Goal: Information Seeking & Learning: Check status

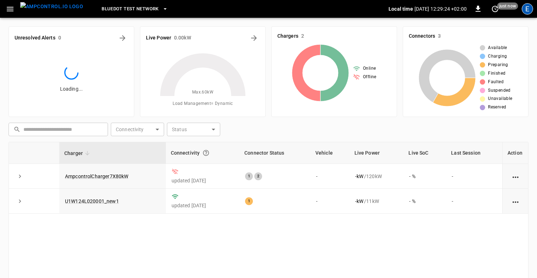
click at [529, 11] on div "E" at bounding box center [527, 8] width 11 height 11
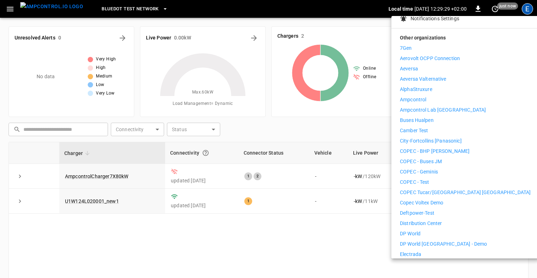
scroll to position [44, 0]
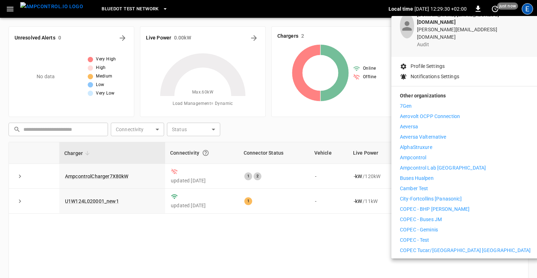
click at [432, 154] on li "Ampcontrol" at bounding box center [465, 157] width 131 height 7
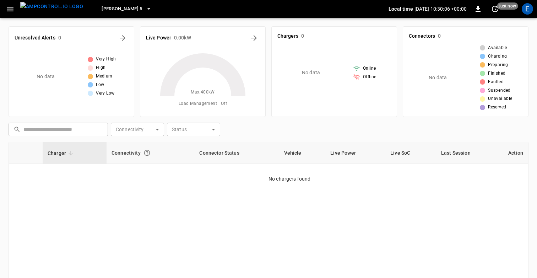
click at [326, 130] on div "​ ​ Connectivity ​ Connectivity Status ​ Status" at bounding box center [267, 128] width 523 height 16
click at [7, 12] on icon "button" at bounding box center [10, 9] width 9 height 9
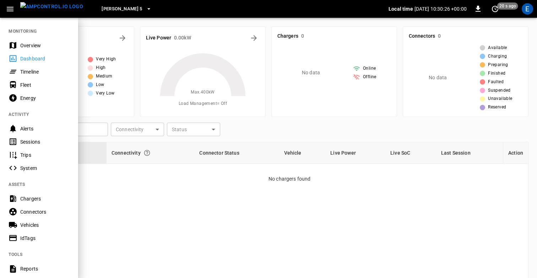
click at [34, 197] on div "Chargers" at bounding box center [44, 198] width 49 height 7
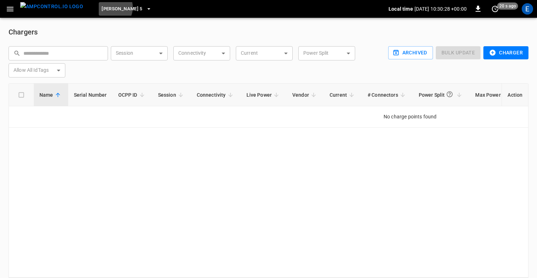
click at [102, 7] on span "[PERSON_NAME] 5" at bounding box center [122, 9] width 41 height 8
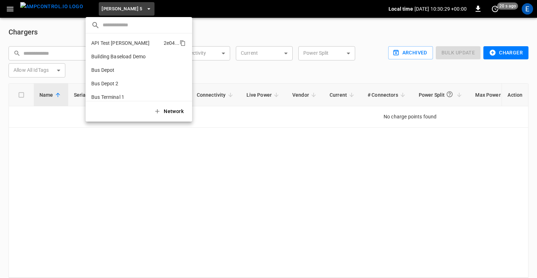
click at [114, 42] on p "API Test [PERSON_NAME]" at bounding box center [126, 42] width 70 height 7
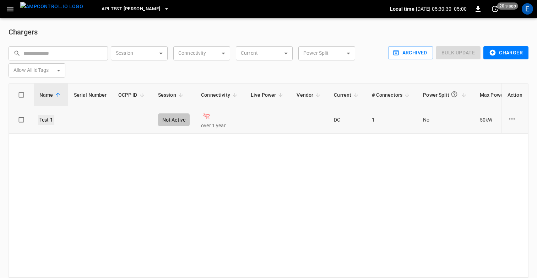
click at [45, 122] on link "Test 1" at bounding box center [46, 120] width 16 height 10
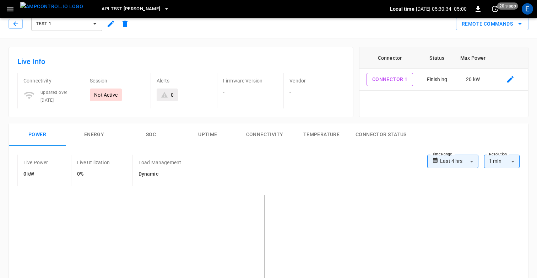
scroll to position [0, 0]
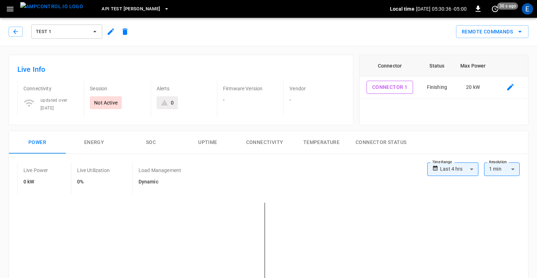
click at [245, 49] on div "Live Info Connectivity updated over [DATE] Session Not Active Alerts 0 Firmware…" at bounding box center [178, 87] width 351 height 76
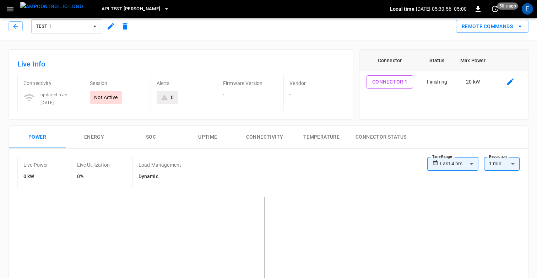
scroll to position [0, 0]
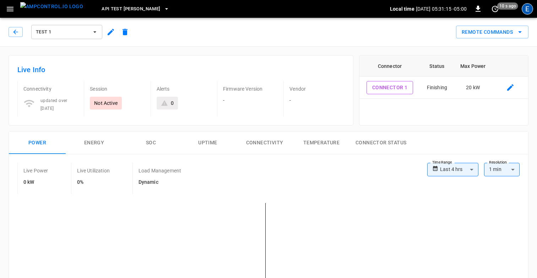
click at [528, 5] on div "E" at bounding box center [527, 8] width 11 height 11
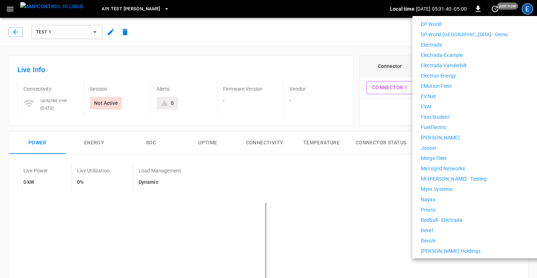
scroll to position [296, 0]
click at [445, 114] on p "First Student" at bounding box center [435, 117] width 29 height 7
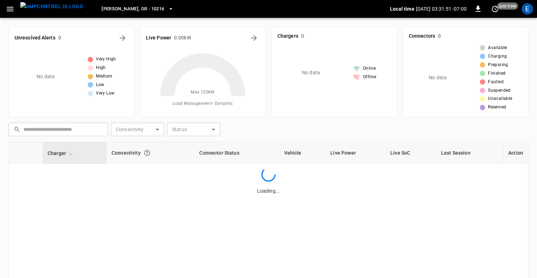
click at [240, 131] on icon at bounding box center [202, 96] width 89 height 89
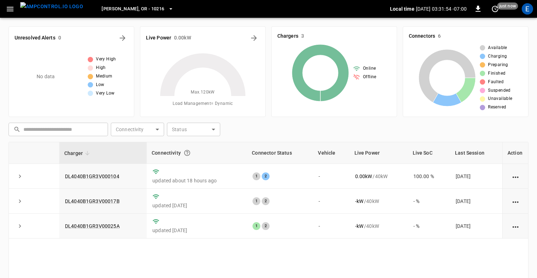
click at [258, 132] on div "​ ​ Connectivity ​ Connectivity Status ​ Status" at bounding box center [267, 128] width 523 height 16
click at [275, 135] on div "​ ​ Connectivity ​ Connectivity Status ​ Status" at bounding box center [267, 128] width 523 height 16
click at [102, 175] on link "DL4040B1GR3V000104" at bounding box center [92, 176] width 57 height 9
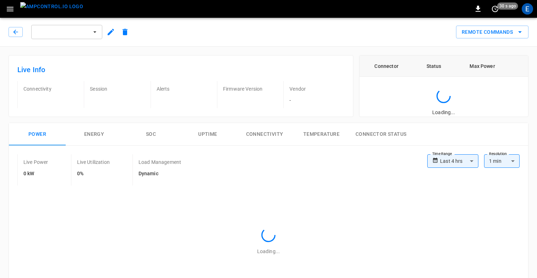
click at [285, 52] on div "Live Info Connectivity Session Alerts Firmware Version Vendor -" at bounding box center [178, 82] width 351 height 67
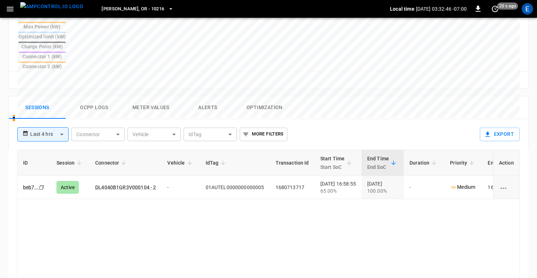
scroll to position [298, 0]
click at [80, 96] on button "Ocpp logs" at bounding box center [94, 107] width 57 height 23
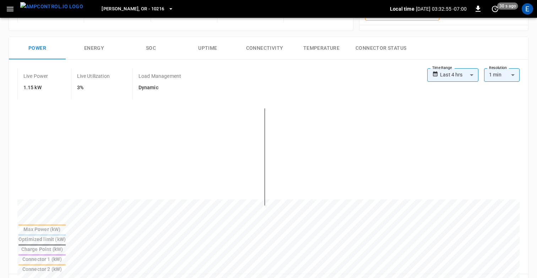
scroll to position [0, 0]
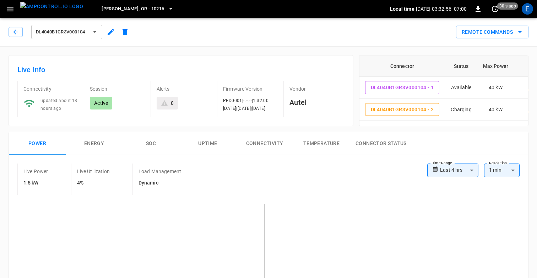
click at [235, 65] on h6 "Live Info" at bounding box center [180, 69] width 327 height 11
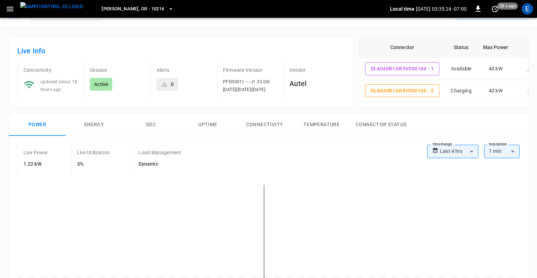
scroll to position [20, 0]
click at [214, 129] on button "Uptime" at bounding box center [207, 123] width 57 height 23
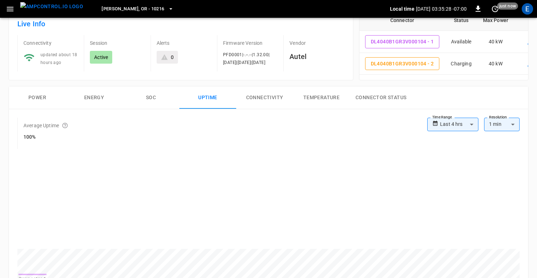
scroll to position [39, 0]
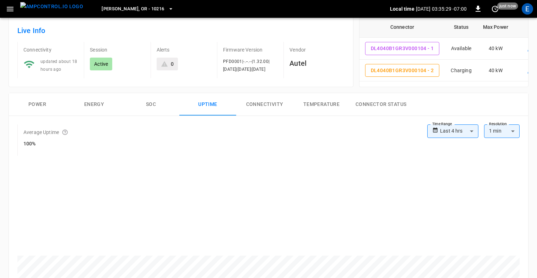
click at [43, 99] on button "Power" at bounding box center [37, 104] width 57 height 23
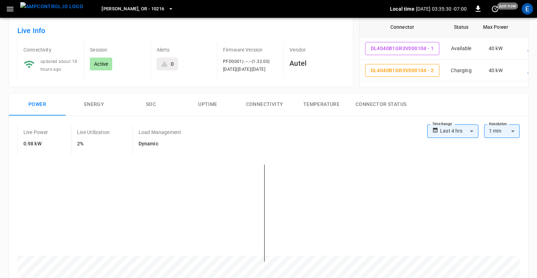
click at [238, 87] on div "**********" at bounding box center [266, 218] width 526 height 262
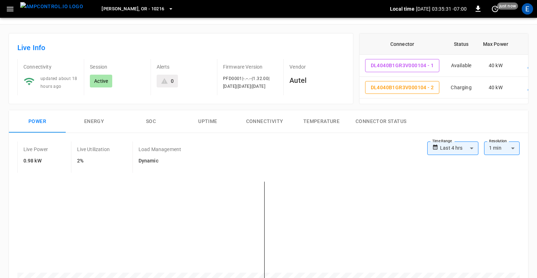
scroll to position [0, 0]
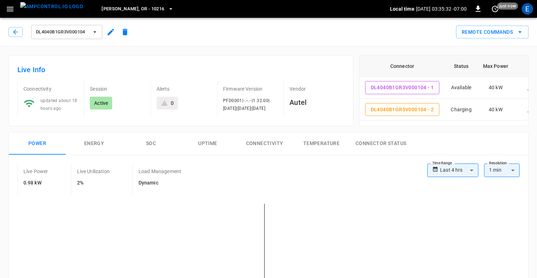
click at [291, 58] on div "Live Info Connectivity updated about 18 hours ago Session Active Alerts 0 Firmw…" at bounding box center [181, 90] width 345 height 71
click at [11, 11] on icon "button" at bounding box center [10, 9] width 9 height 9
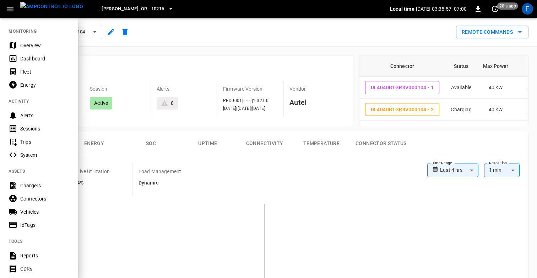
click at [35, 120] on div "Alerts" at bounding box center [39, 115] width 78 height 13
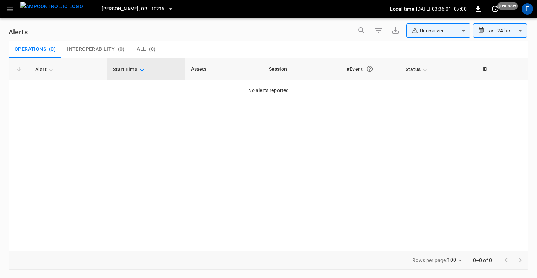
click at [126, 13] on button "Hubbard, OR - 10216" at bounding box center [137, 9] width 77 height 14
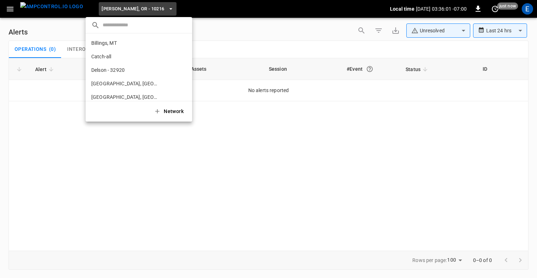
scroll to position [119, 0]
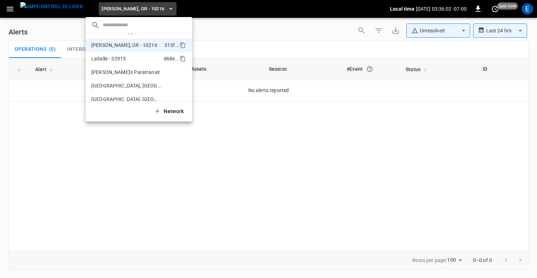
click at [136, 63] on li "LaSalle - 32915 d68e ..." at bounding box center [139, 58] width 107 height 13
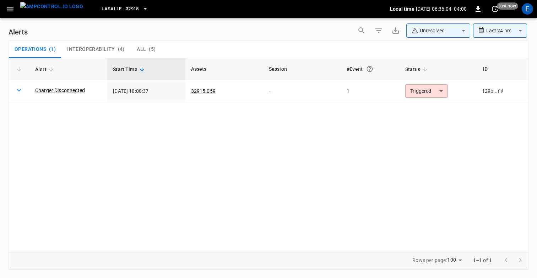
click at [214, 34] on div "**********" at bounding box center [269, 31] width 520 height 17
click at [294, 28] on div "**********" at bounding box center [269, 31] width 520 height 17
click at [12, 13] on button "button" at bounding box center [10, 8] width 15 height 13
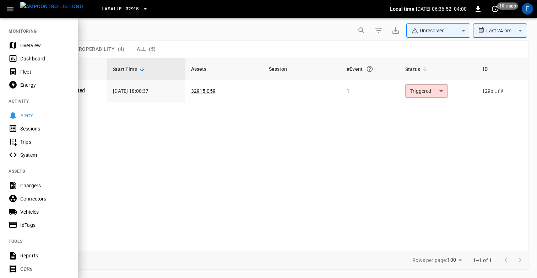
click at [179, 36] on div at bounding box center [268, 139] width 537 height 278
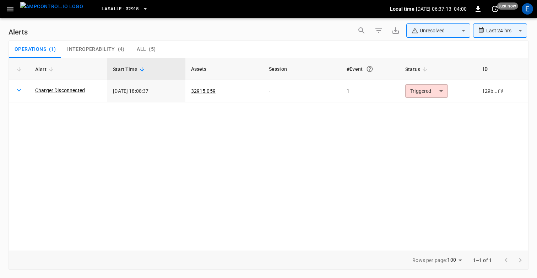
click at [275, 34] on div "**********" at bounding box center [269, 31] width 520 height 17
click at [261, 30] on div "**********" at bounding box center [269, 31] width 520 height 17
click at [57, 91] on link "Charger Disconnected" at bounding box center [60, 90] width 53 height 10
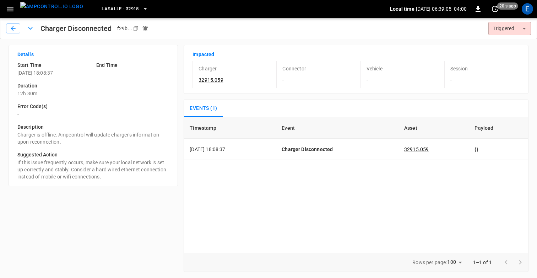
click at [182, 27] on div "Charger Disconnected f29b ... Copy" at bounding box center [254, 28] width 457 height 15
